Goal: Task Accomplishment & Management: Manage account settings

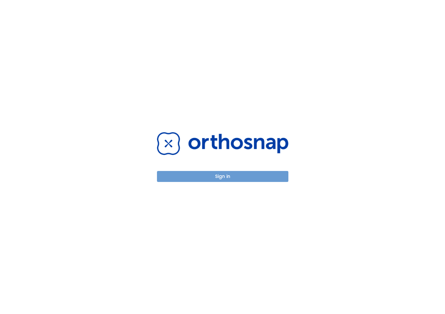
click at [242, 175] on button "Sign in" at bounding box center [223, 176] width 132 height 11
click at [253, 178] on button "Sign in" at bounding box center [223, 176] width 132 height 11
click at [191, 176] on button "Sign in" at bounding box center [223, 176] width 132 height 11
click at [250, 177] on button "Sign in" at bounding box center [223, 176] width 132 height 11
click at [214, 173] on button "Sign in" at bounding box center [223, 176] width 132 height 11
